Goal: Check status: Check status

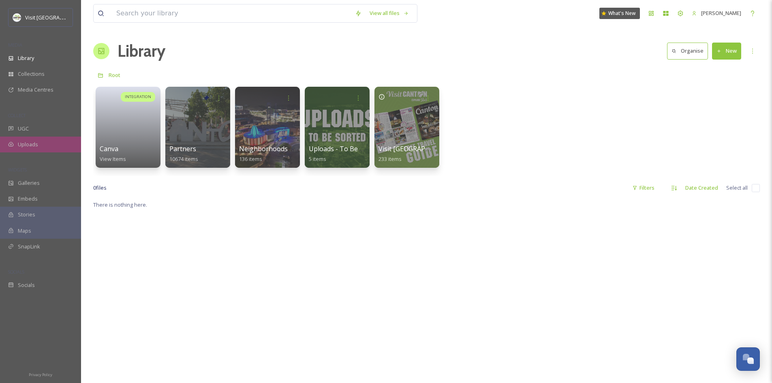
click at [28, 140] on div "Uploads" at bounding box center [40, 145] width 81 height 16
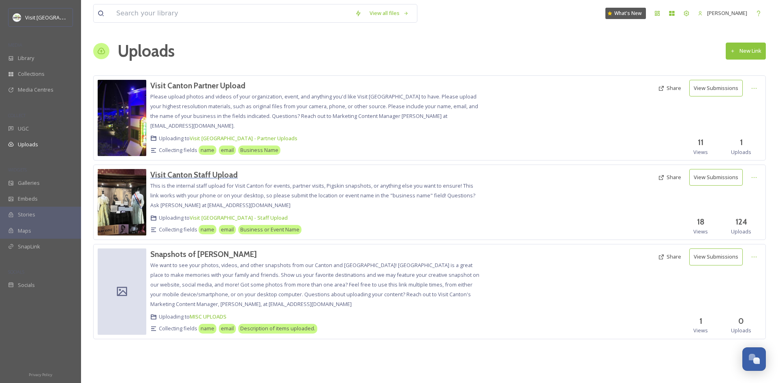
click at [199, 177] on h3 "Visit Canton Staff Upload" at bounding box center [194, 175] width 88 height 10
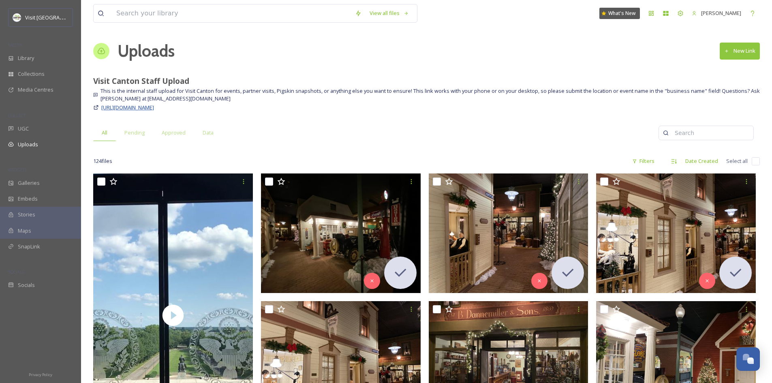
click at [154, 109] on span "[URL][DOMAIN_NAME]" at bounding box center [127, 107] width 53 height 7
click at [185, 133] on div "Approved" at bounding box center [173, 132] width 41 height 17
click at [130, 136] on span "Pending" at bounding box center [134, 133] width 20 height 8
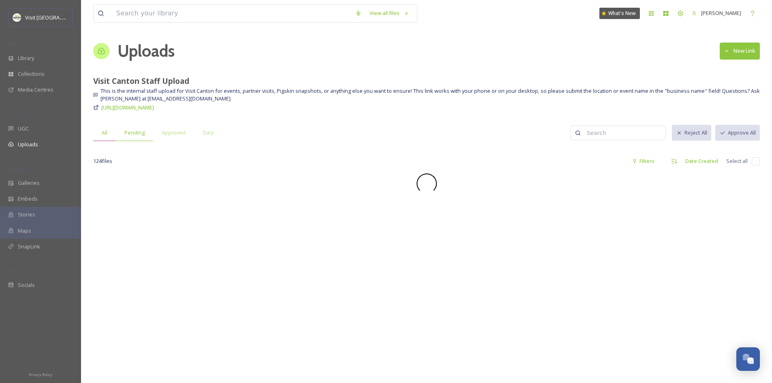
click at [102, 129] on span "All" at bounding box center [105, 133] width 6 height 8
